Goal: Entertainment & Leisure: Consume media (video, audio)

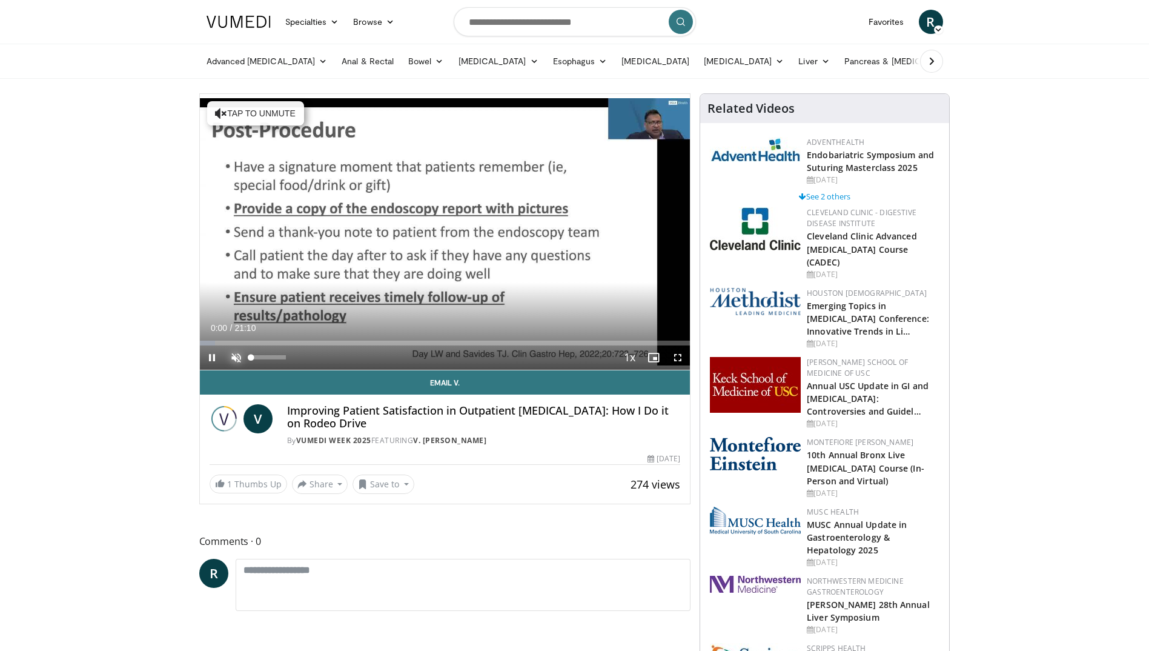
click at [229, 353] on span "Video Player" at bounding box center [236, 357] width 24 height 24
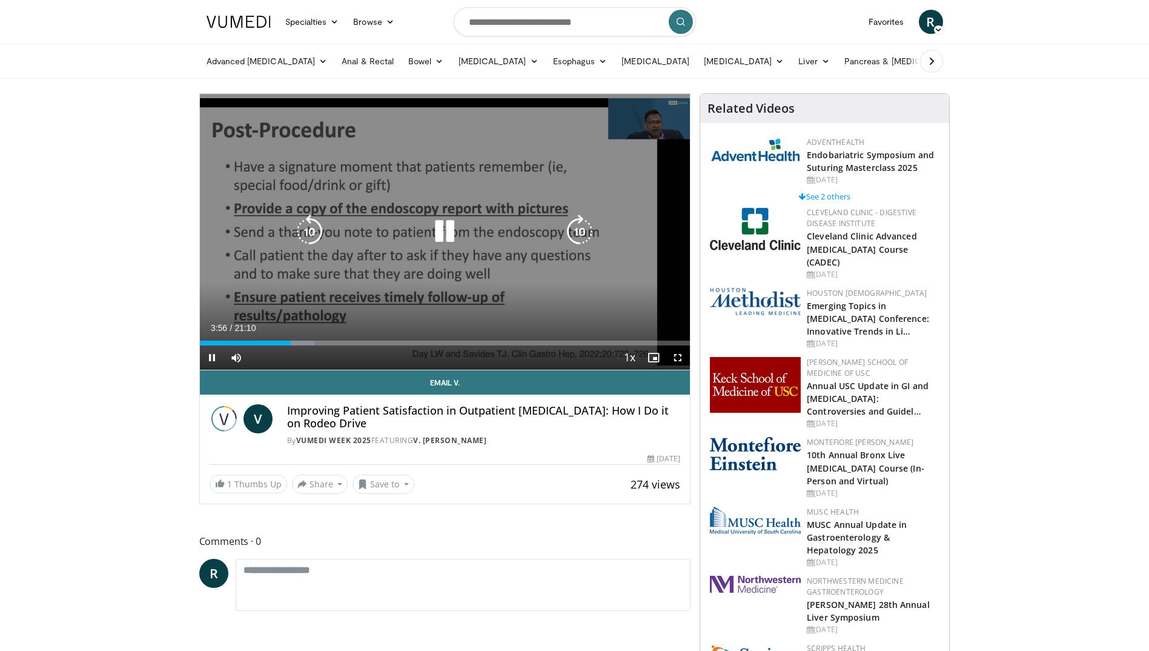
click at [271, 251] on div "10 seconds Tap to unmute" at bounding box center [445, 232] width 491 height 276
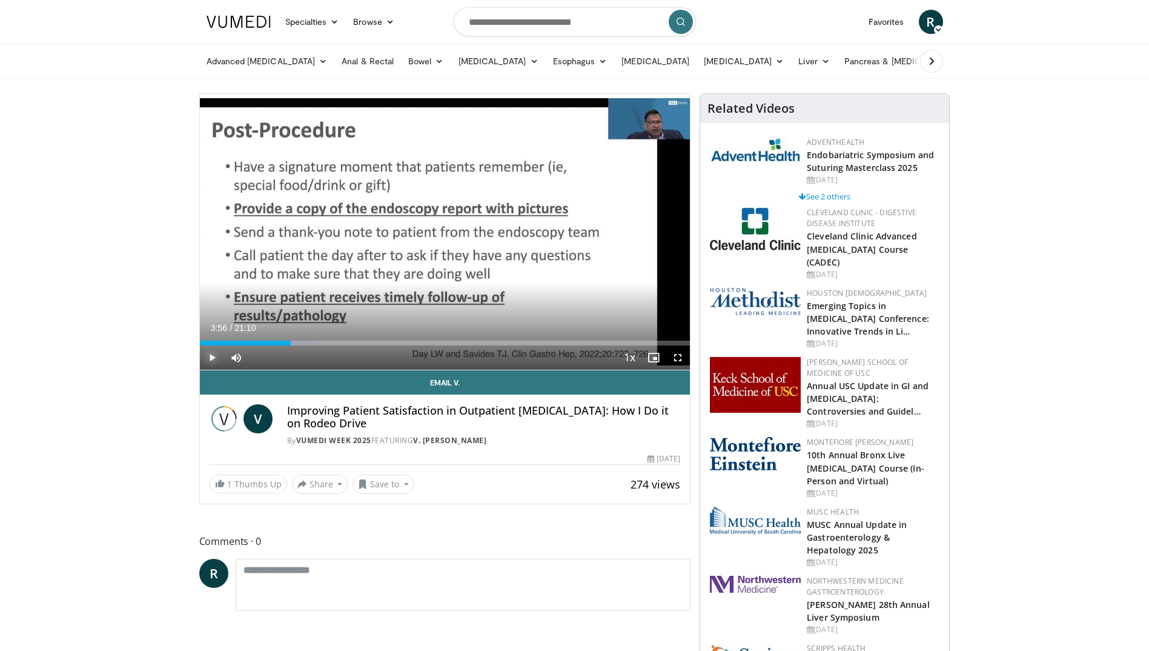
click at [213, 357] on span "Video Player" at bounding box center [212, 357] width 24 height 24
click at [677, 356] on span "Video Player" at bounding box center [678, 357] width 24 height 24
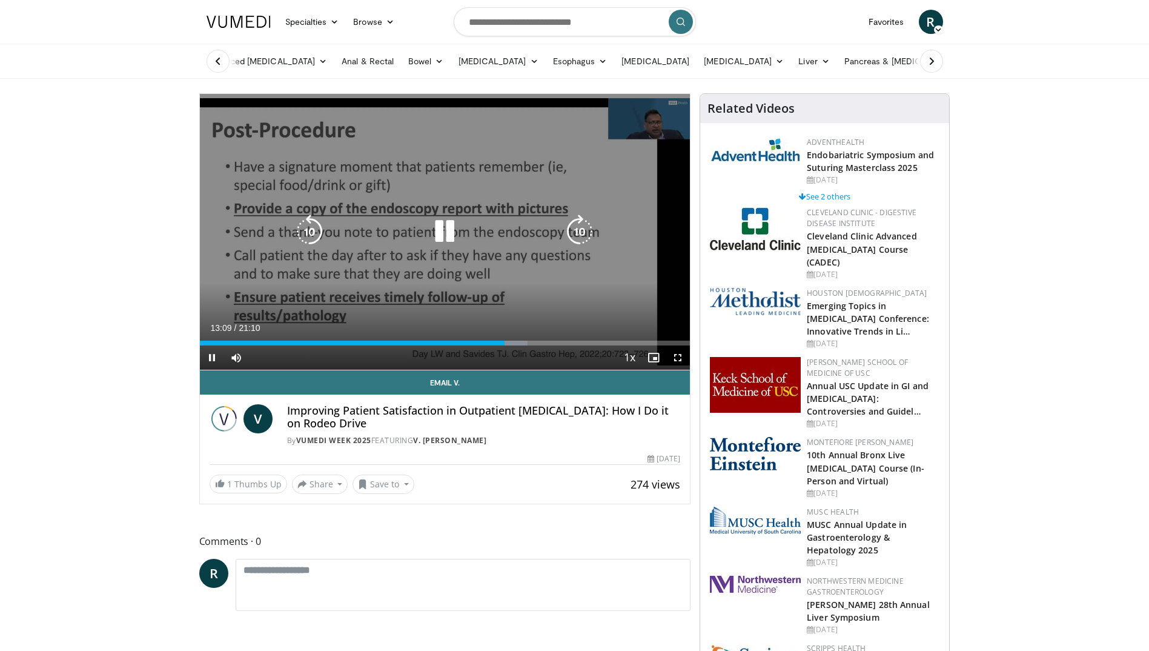
click at [435, 239] on icon "Video Player" at bounding box center [445, 231] width 34 height 34
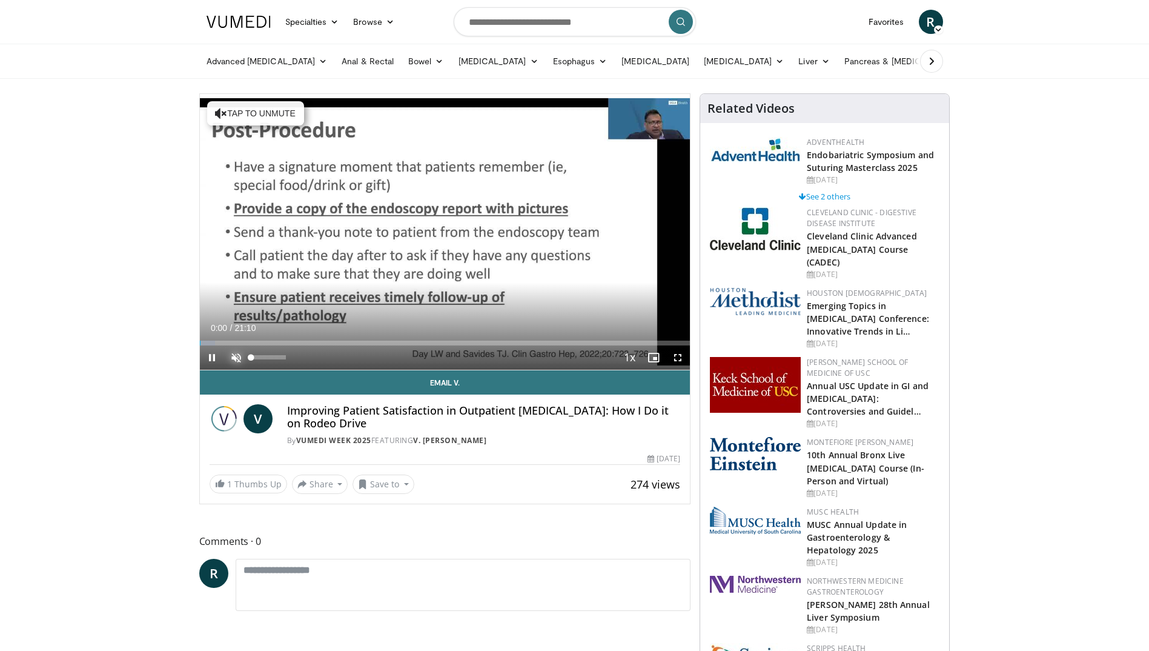
click at [236, 353] on span "Video Player" at bounding box center [236, 357] width 24 height 24
click at [487, 340] on div "10 seconds Tap to unmute" at bounding box center [445, 232] width 491 height 276
click at [216, 356] on span "Video Player" at bounding box center [212, 357] width 24 height 24
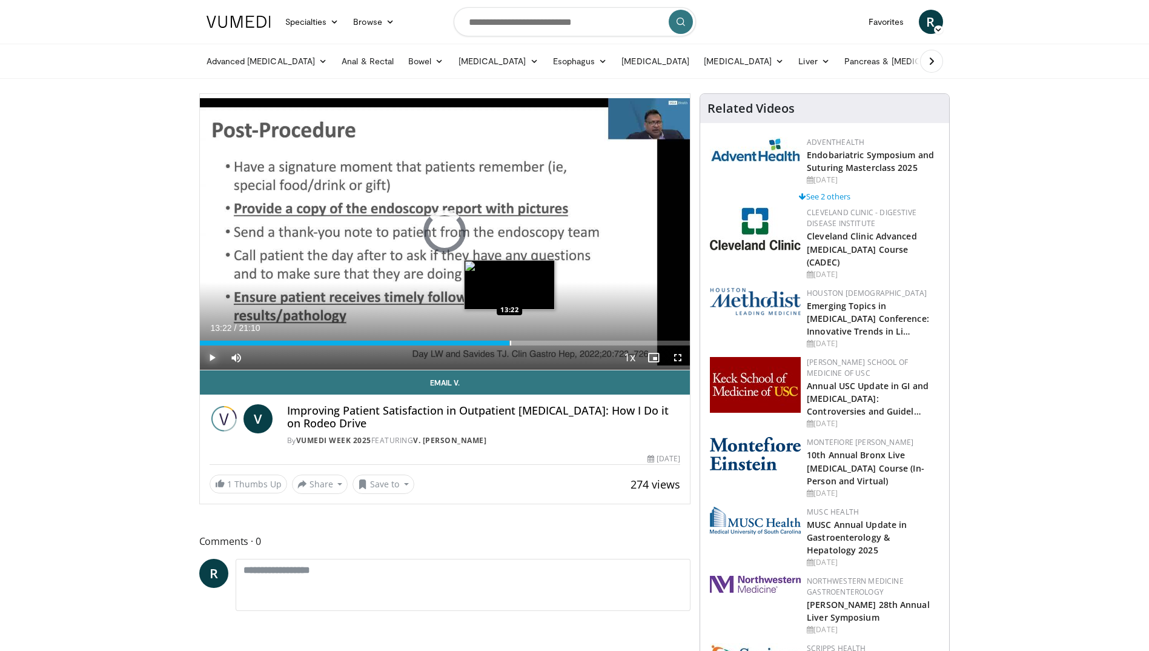
click at [510, 340] on div "Progress Bar" at bounding box center [510, 342] width 1 height 5
